Goal: Task Accomplishment & Management: Manage account settings

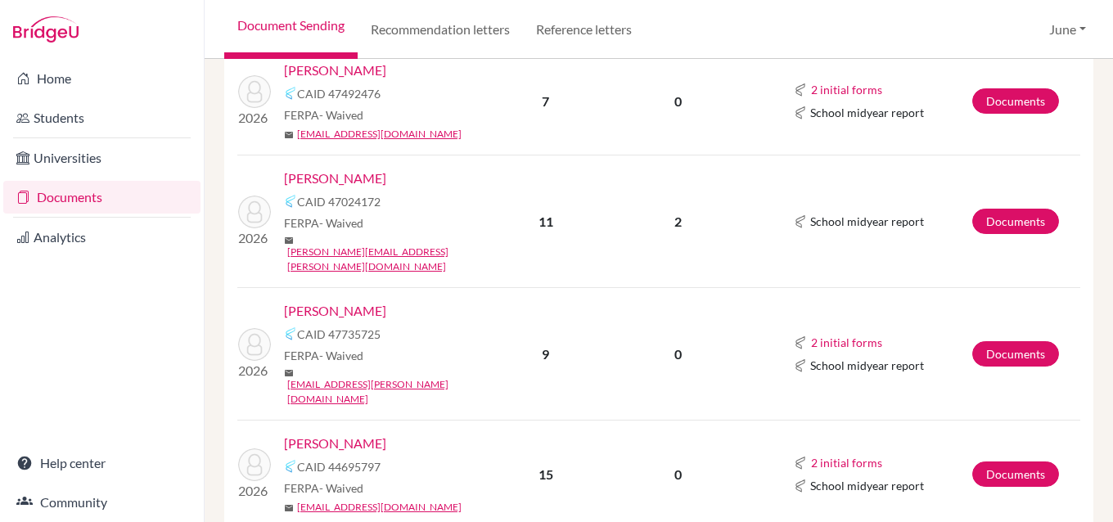
scroll to position [1228, 0]
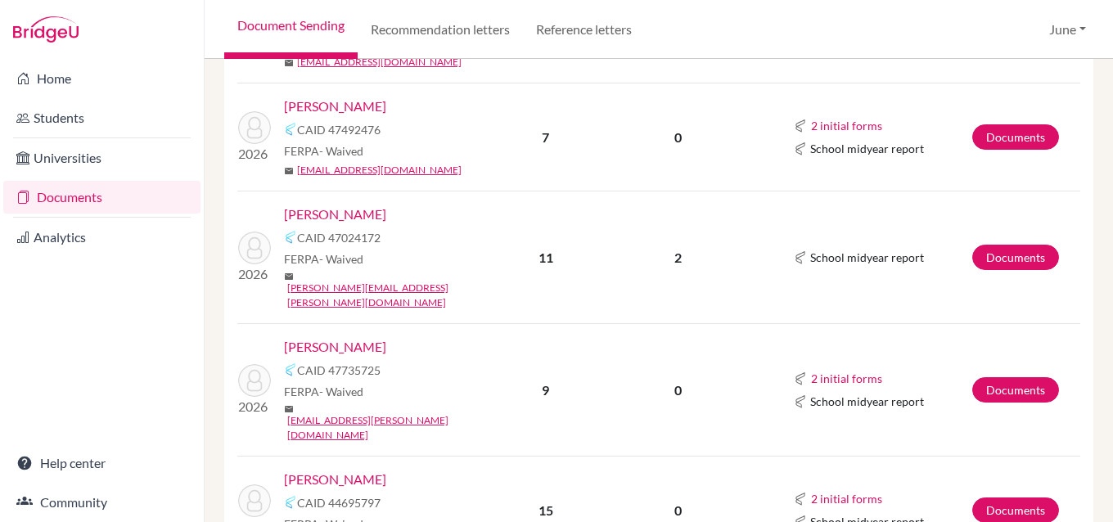
click at [321, 205] on link "[PERSON_NAME]" at bounding box center [335, 215] width 102 height 20
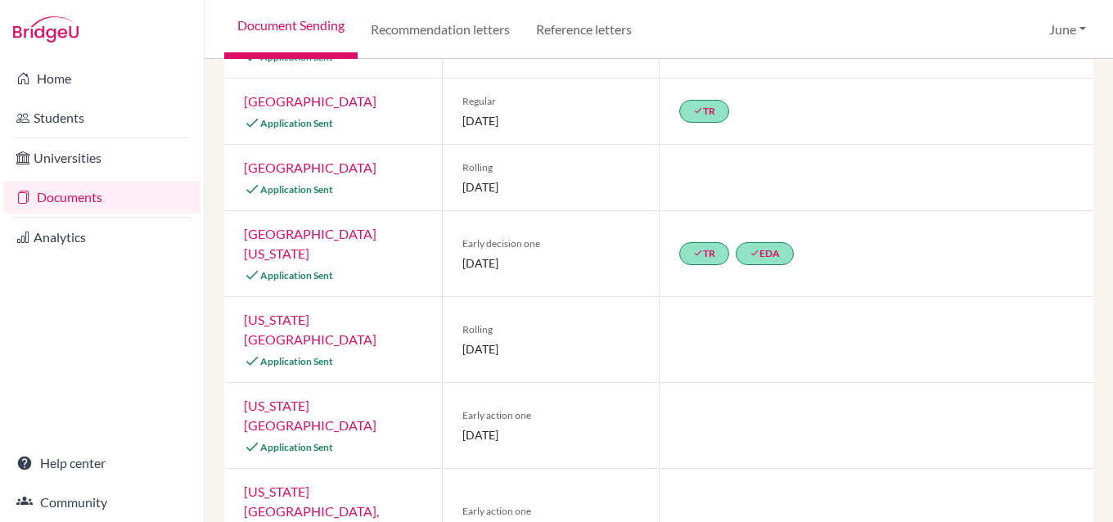
scroll to position [243, 0]
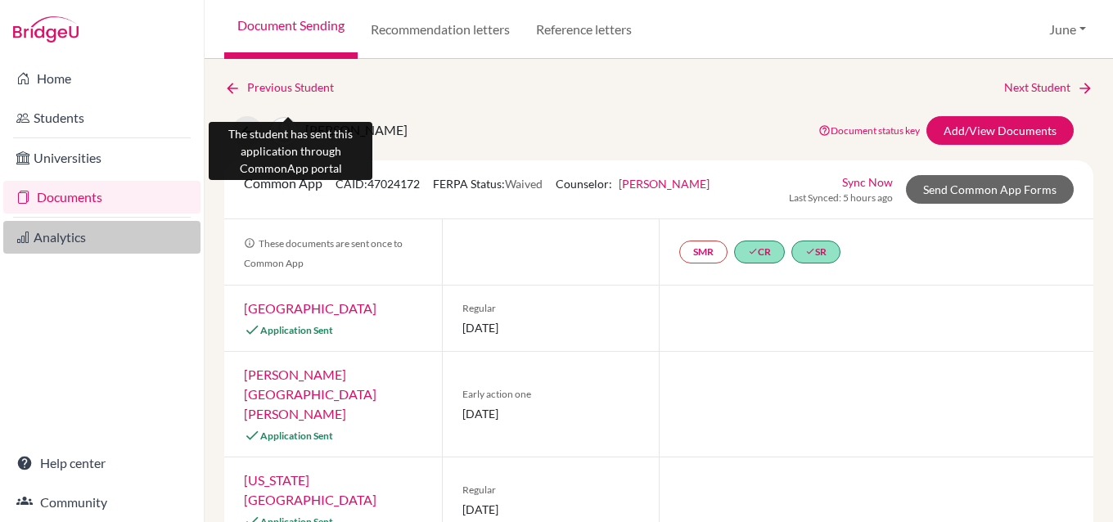
scroll to position [571, 0]
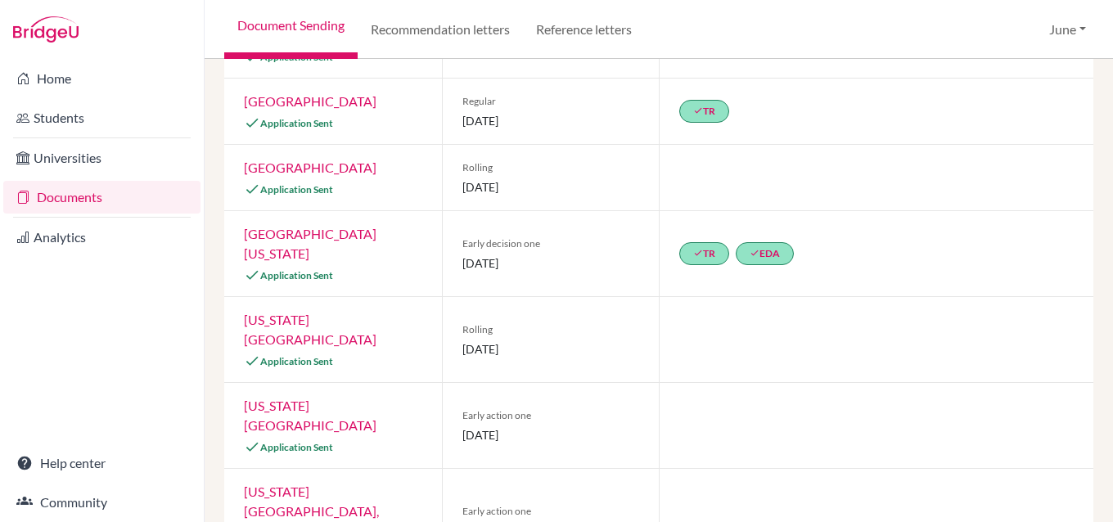
click at [79, 196] on link "Documents" at bounding box center [101, 197] width 197 height 33
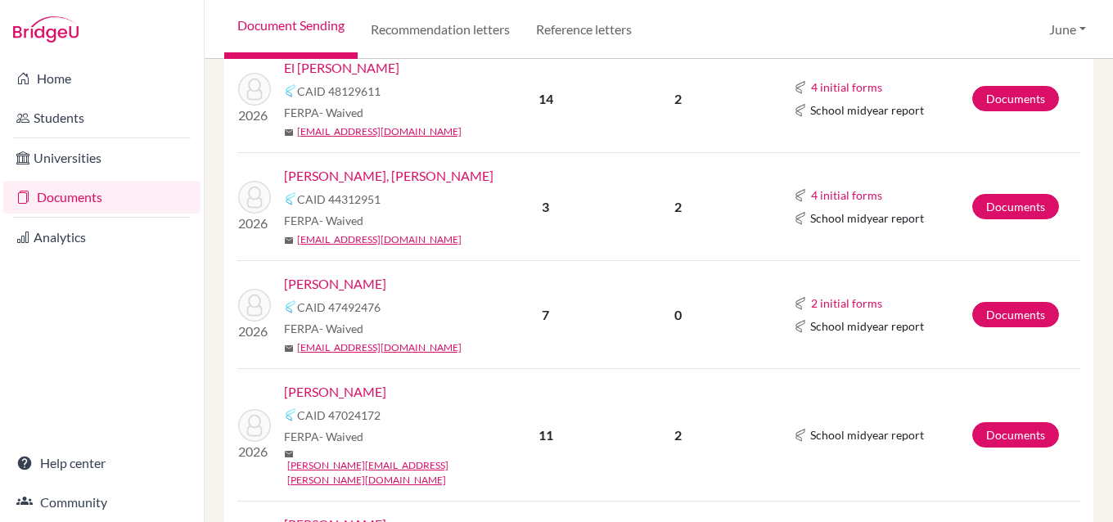
scroll to position [1064, 0]
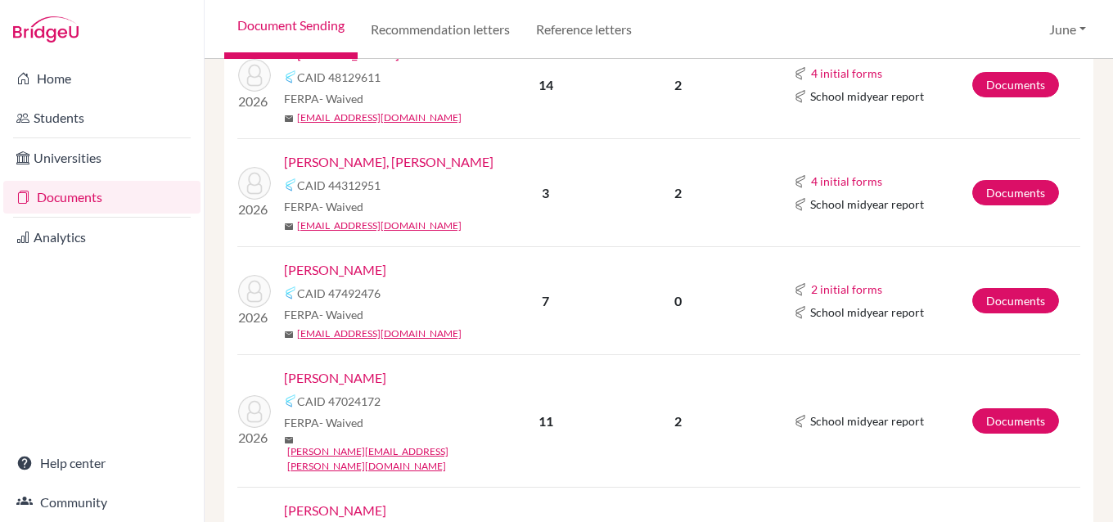
click at [329, 368] on link "[PERSON_NAME]" at bounding box center [335, 378] width 102 height 20
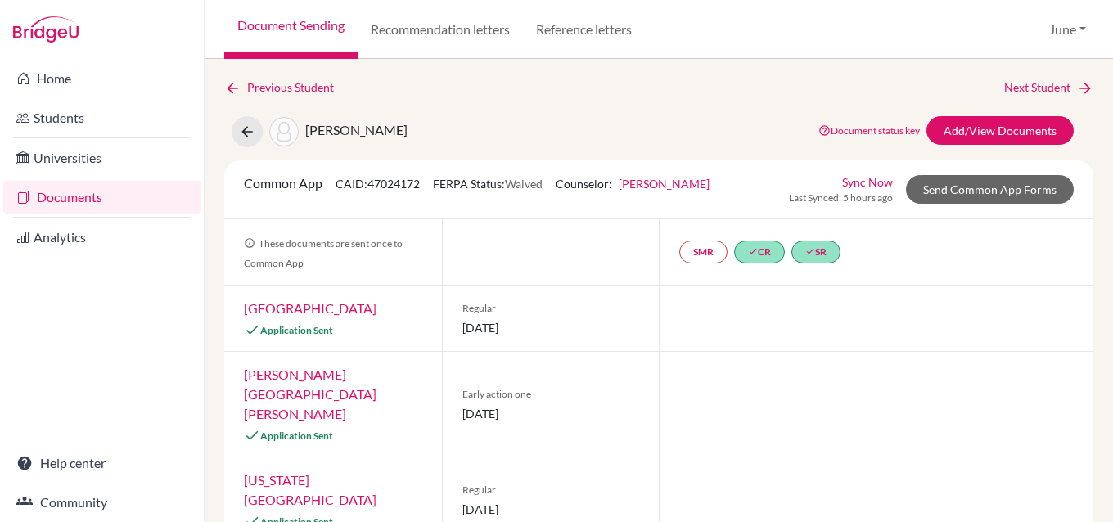
click at [66, 199] on link "Documents" at bounding box center [101, 197] width 197 height 33
